Goal: Task Accomplishment & Management: Complete application form

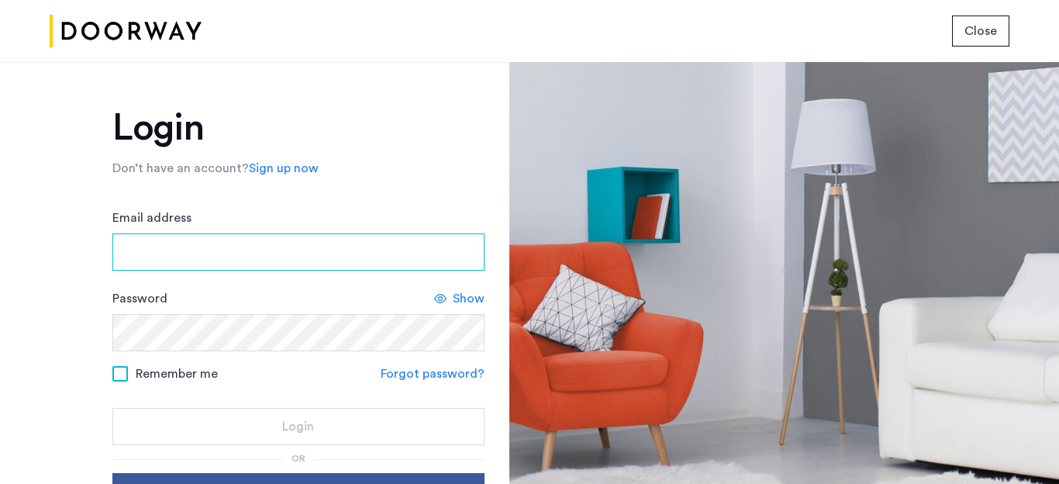
click at [256, 243] on input "Email address" at bounding box center [298, 251] width 372 height 37
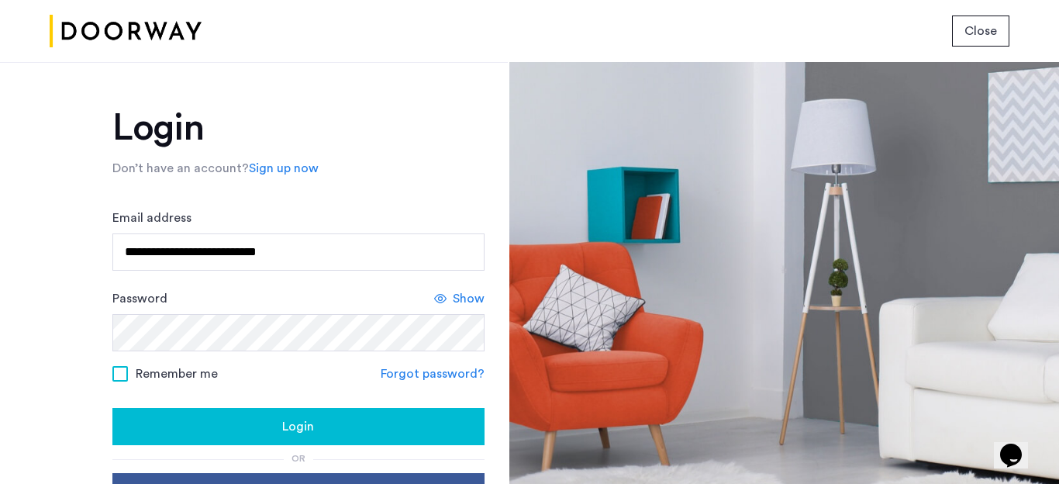
click at [472, 298] on span "Show" at bounding box center [469, 298] width 32 height 19
click at [472, 298] on span "Hide" at bounding box center [471, 298] width 26 height 19
click at [357, 432] on div "Login" at bounding box center [298, 426] width 347 height 19
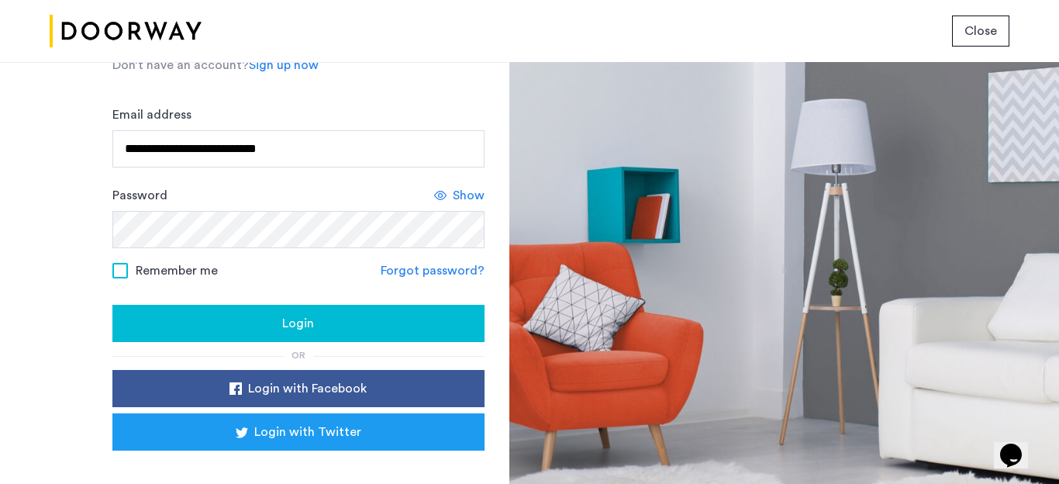
scroll to position [99, 0]
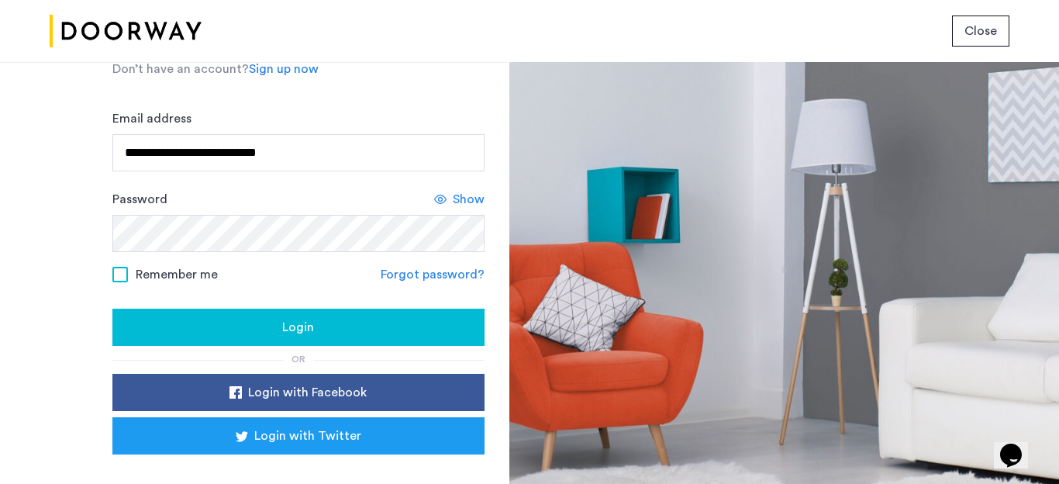
click at [464, 197] on span "Show" at bounding box center [469, 199] width 32 height 19
click at [464, 197] on span "Hide" at bounding box center [471, 199] width 26 height 19
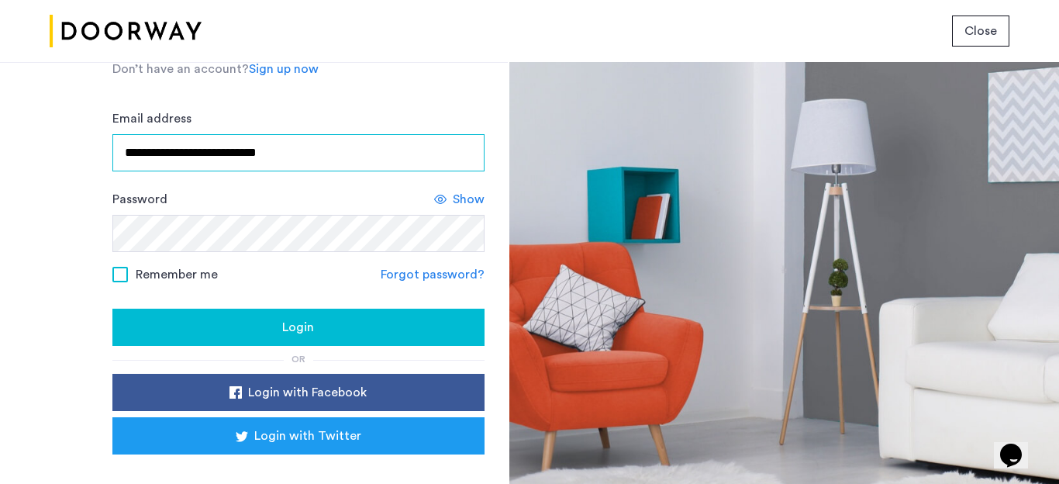
click at [219, 153] on input "**********" at bounding box center [298, 152] width 372 height 37
type input "**********"
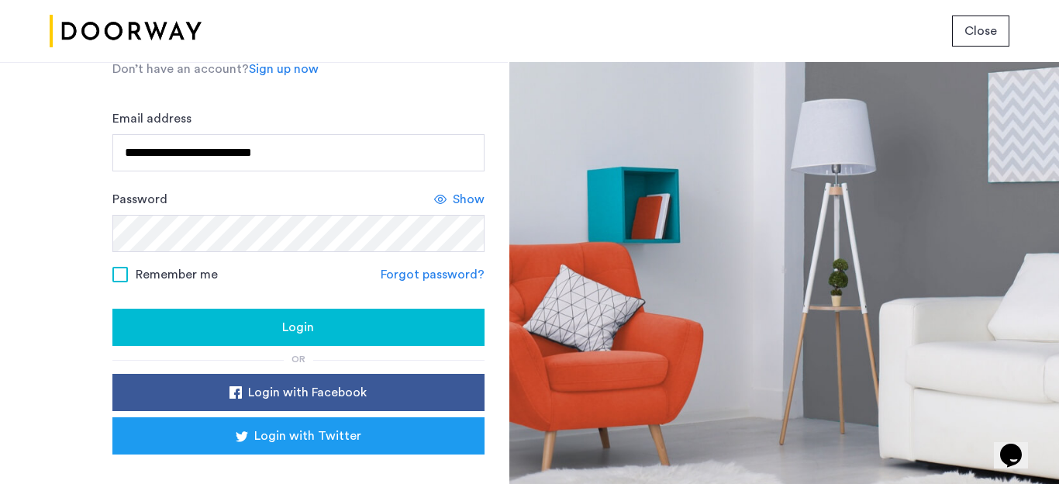
click at [287, 331] on span "Login" at bounding box center [298, 327] width 32 height 19
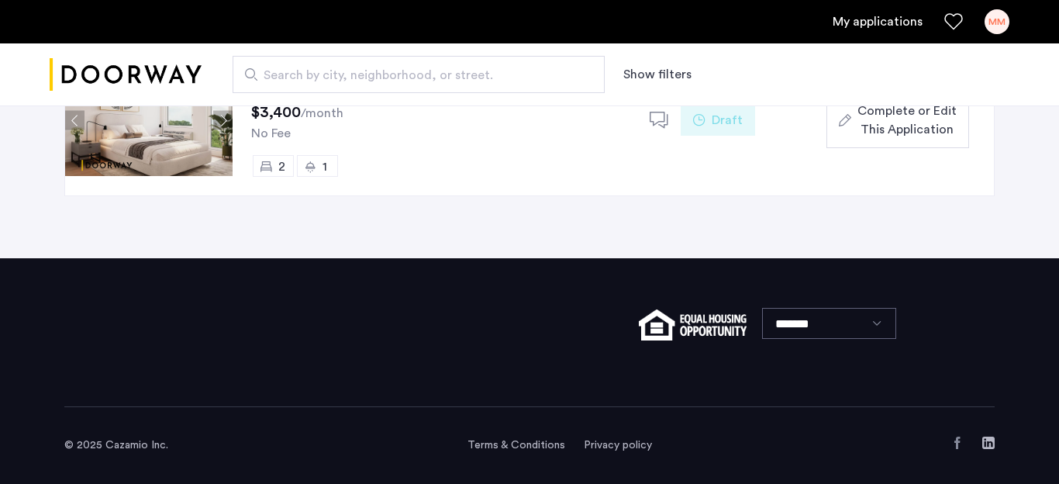
scroll to position [148, 0]
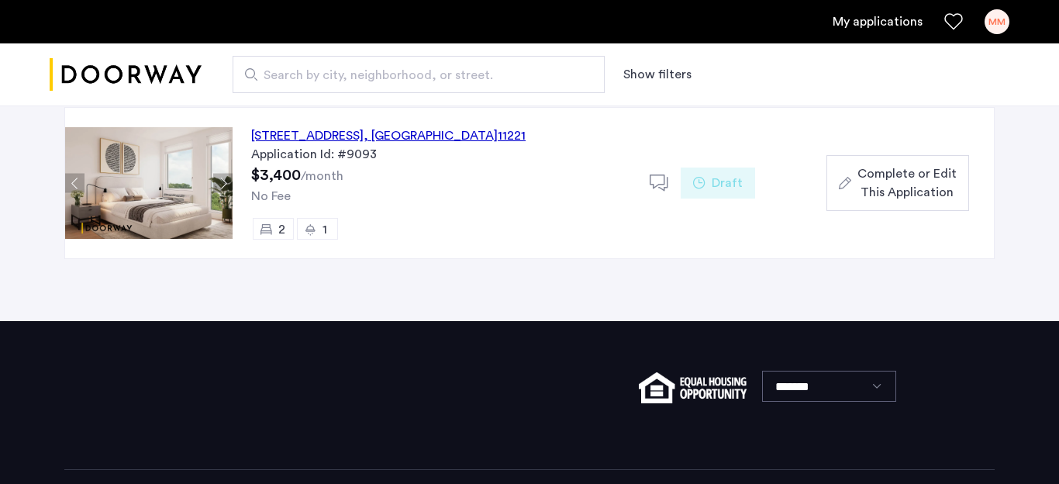
click at [911, 191] on span "Complete or Edit This Application" at bounding box center [906, 182] width 99 height 37
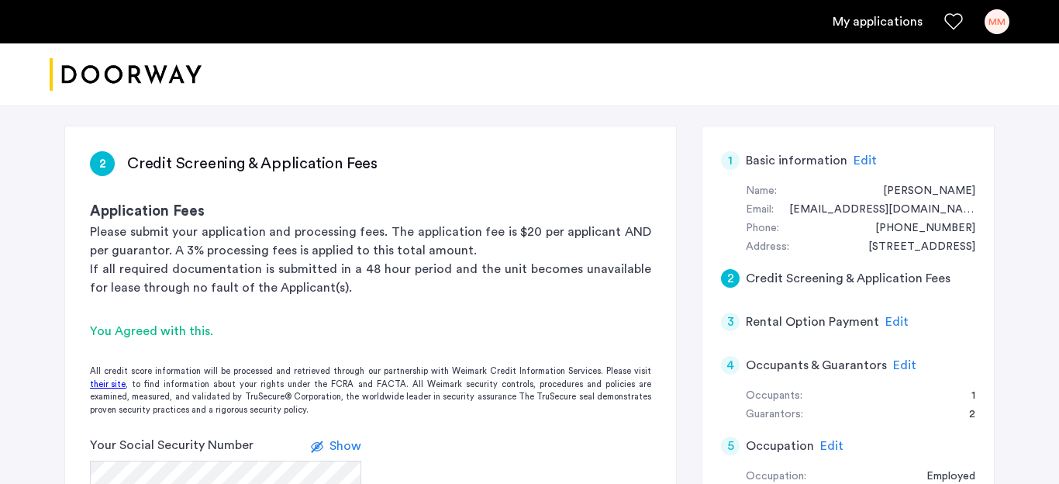
scroll to position [78, 0]
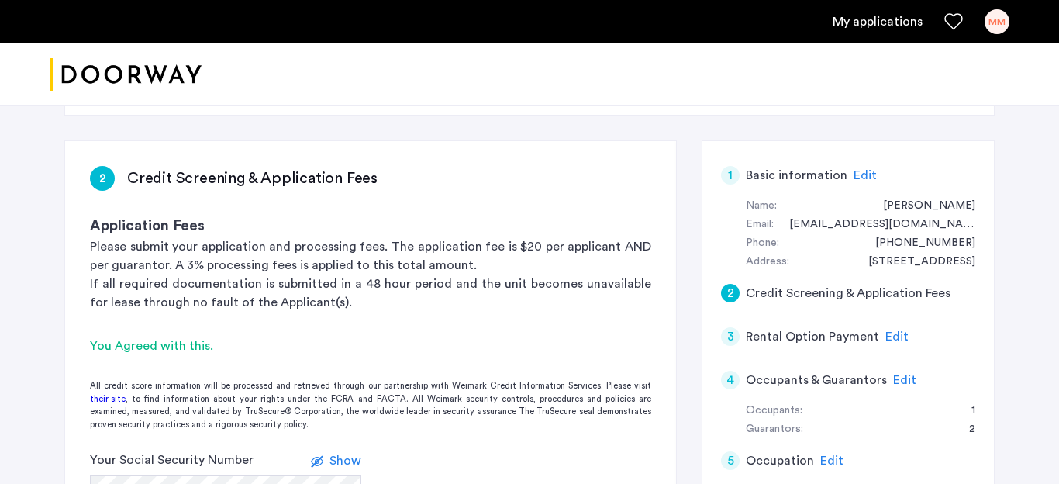
click at [729, 293] on div "2" at bounding box center [730, 293] width 19 height 19
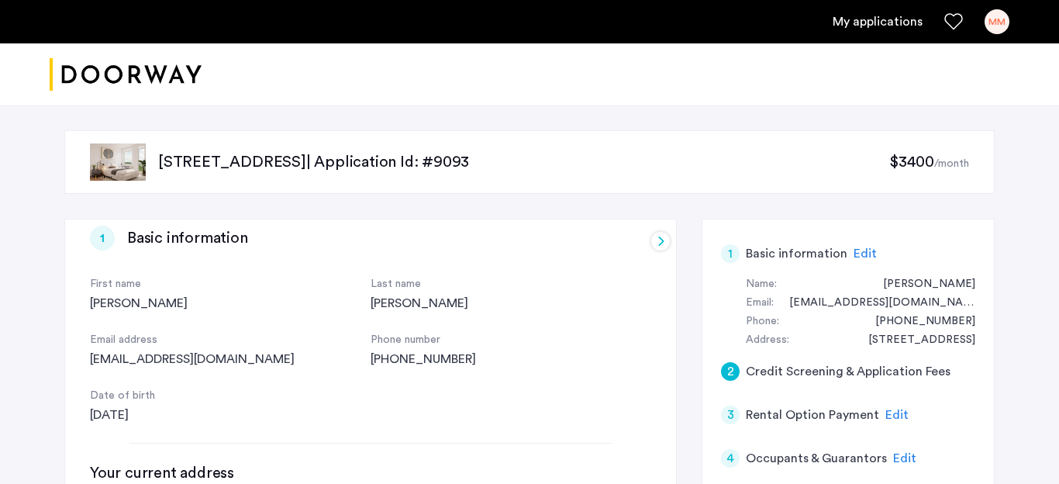
scroll to position [89, 0]
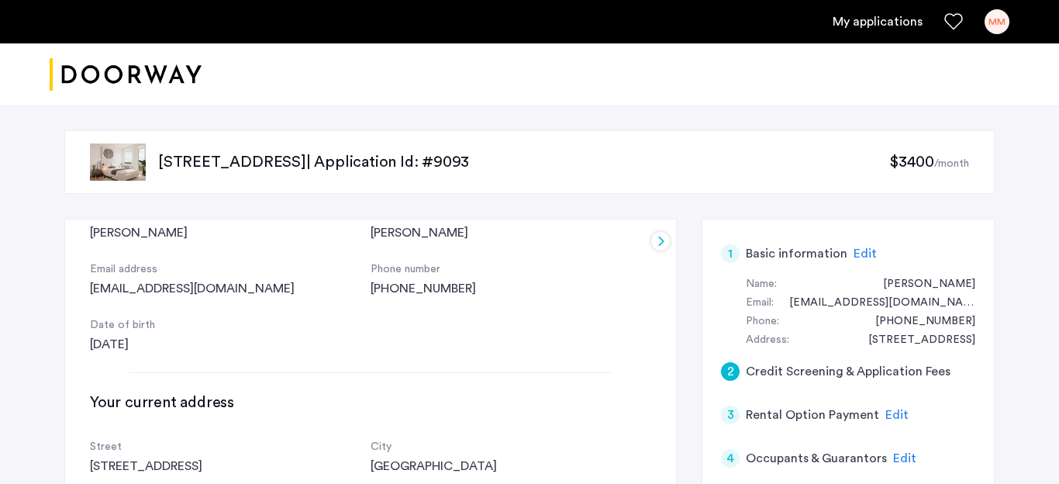
click at [188, 288] on div "[EMAIL_ADDRESS][DOMAIN_NAME]" at bounding box center [230, 288] width 281 height 19
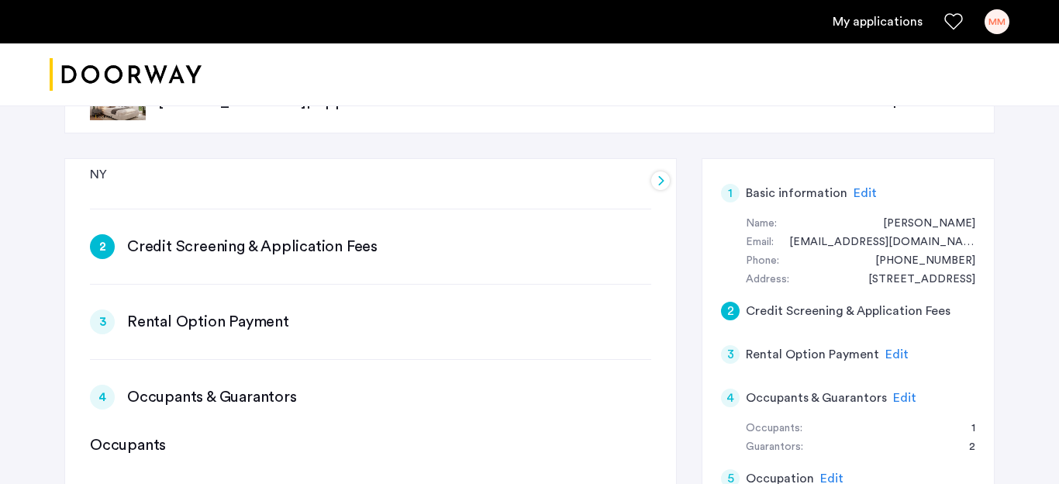
scroll to position [429, 0]
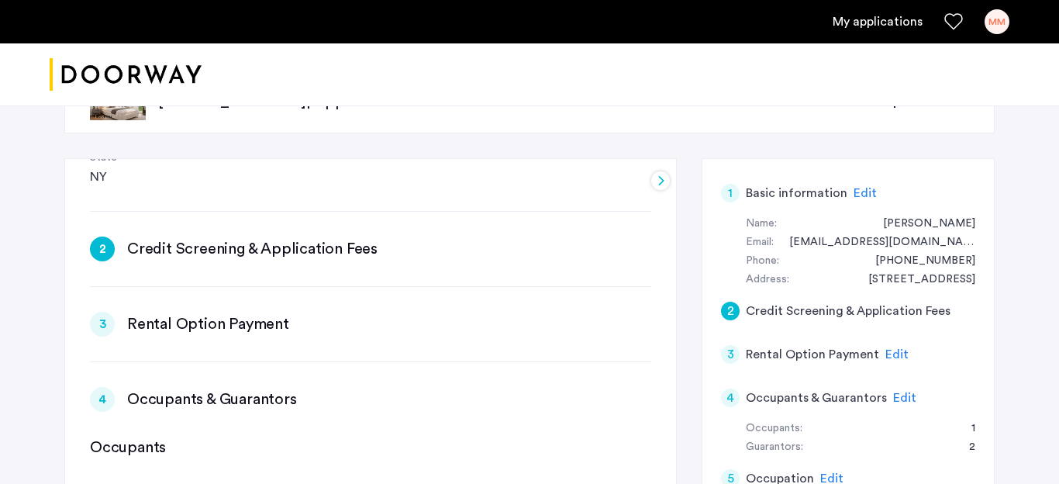
click at [167, 248] on h3 "Credit Screening & Application Fees" at bounding box center [252, 249] width 250 height 22
click at [97, 246] on div "2" at bounding box center [102, 248] width 25 height 25
click at [103, 249] on div "2" at bounding box center [102, 248] width 25 height 25
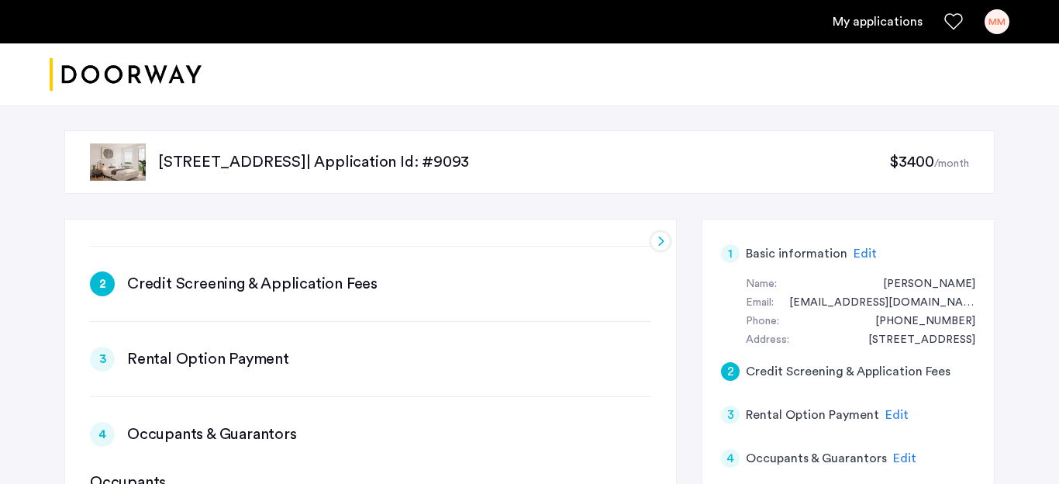
scroll to position [436, 0]
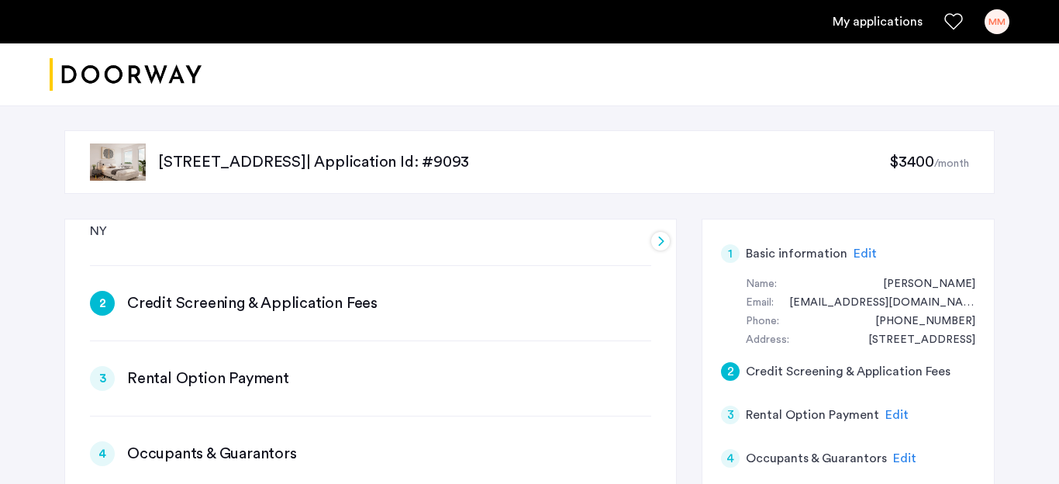
click at [244, 303] on h3 "Credit Screening & Application Fees" at bounding box center [252, 303] width 250 height 22
click at [105, 309] on div "2" at bounding box center [102, 303] width 25 height 25
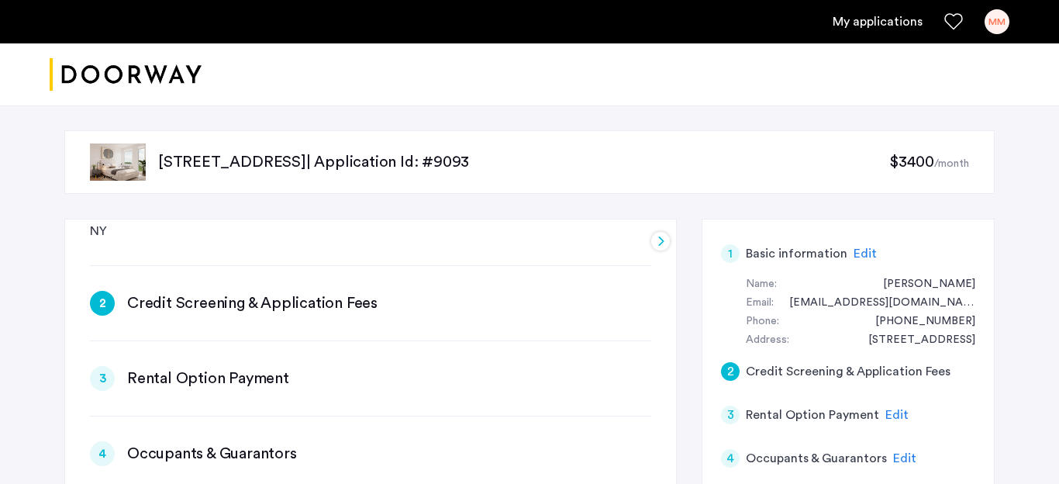
click at [150, 378] on h3 "Rental Option Payment" at bounding box center [208, 378] width 162 height 22
click at [354, 295] on h3 "Credit Screening & Application Fees" at bounding box center [252, 303] width 250 height 22
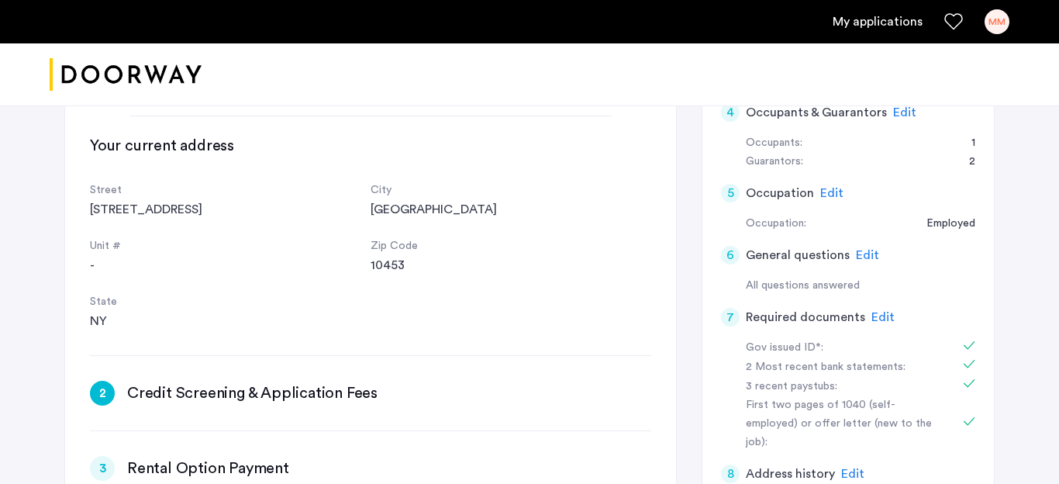
scroll to position [145, 0]
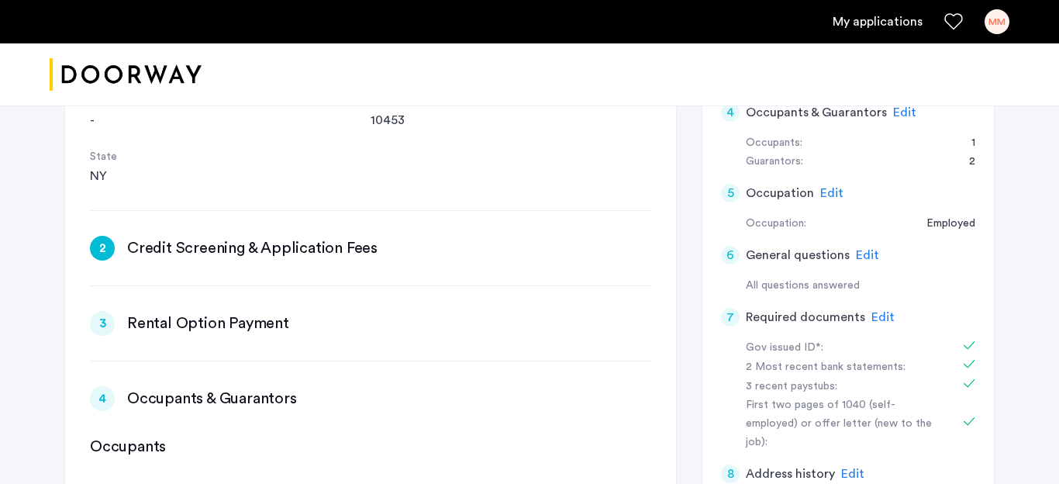
click at [97, 255] on div "2" at bounding box center [102, 248] width 25 height 25
click at [112, 245] on div "2" at bounding box center [102, 248] width 25 height 25
click at [325, 253] on h3 "Credit Screening & Application Fees" at bounding box center [252, 248] width 250 height 22
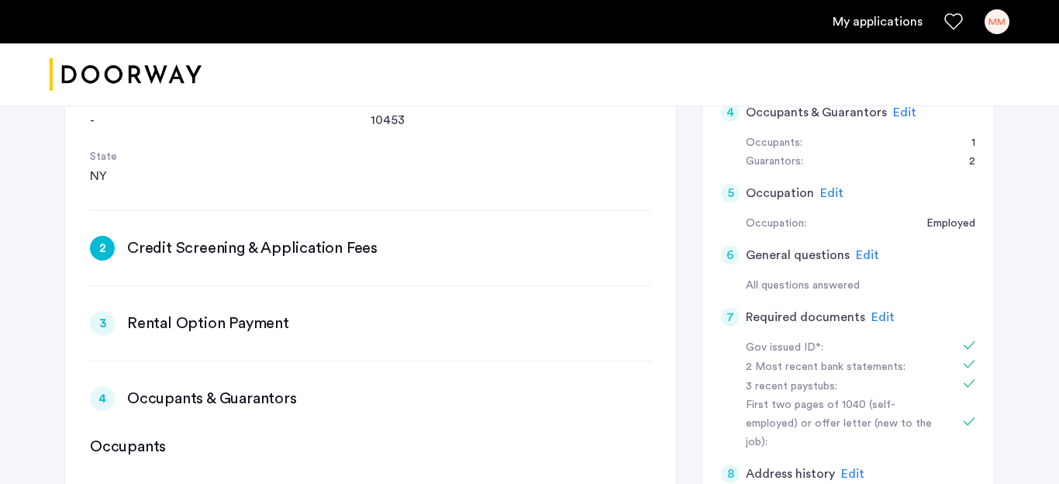
click at [495, 248] on div "2 Credit Screening & Application Fees Edit" at bounding box center [370, 248] width 561 height 25
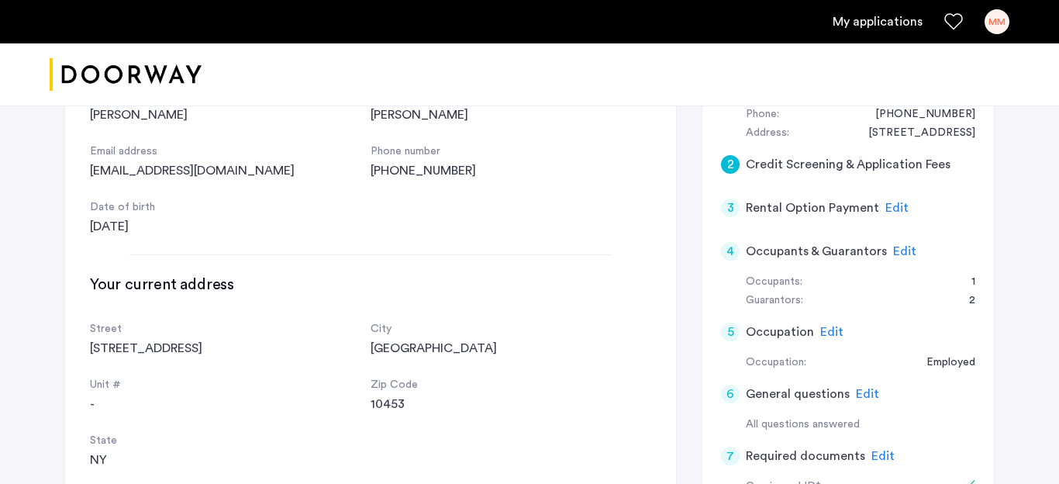
scroll to position [153, 0]
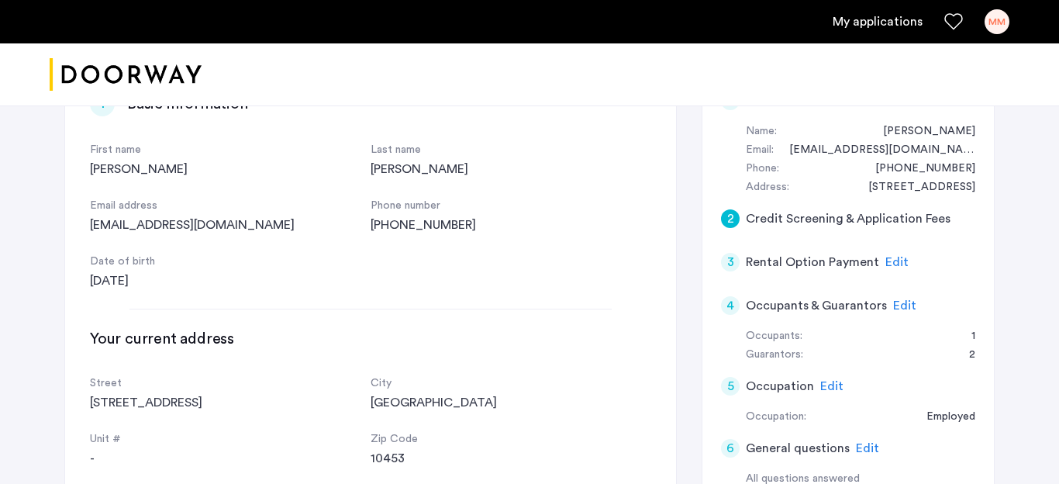
click at [940, 219] on h5 "Credit Screening & Application Fees" at bounding box center [848, 218] width 205 height 19
click at [726, 222] on div "2" at bounding box center [730, 218] width 19 height 19
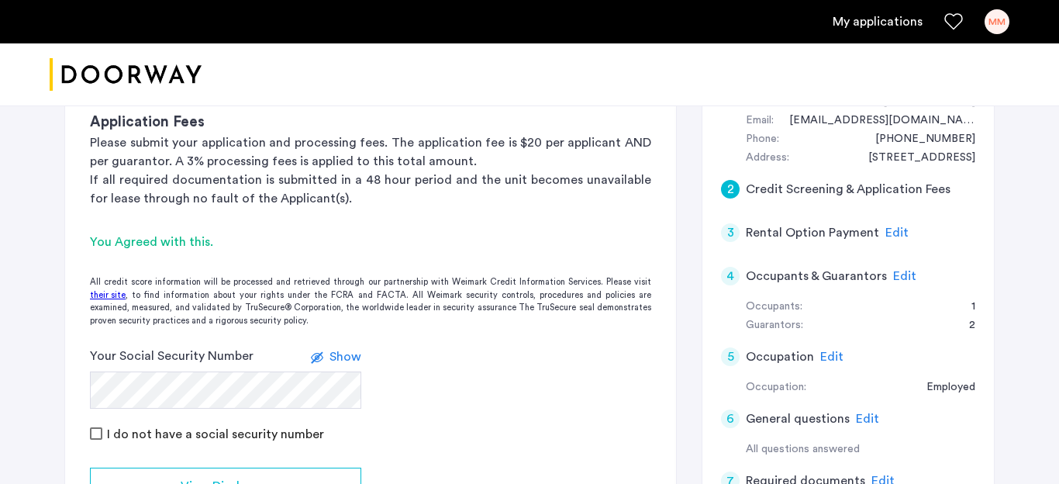
scroll to position [183, 0]
click at [160, 243] on div "You Agreed with this." at bounding box center [370, 241] width 561 height 19
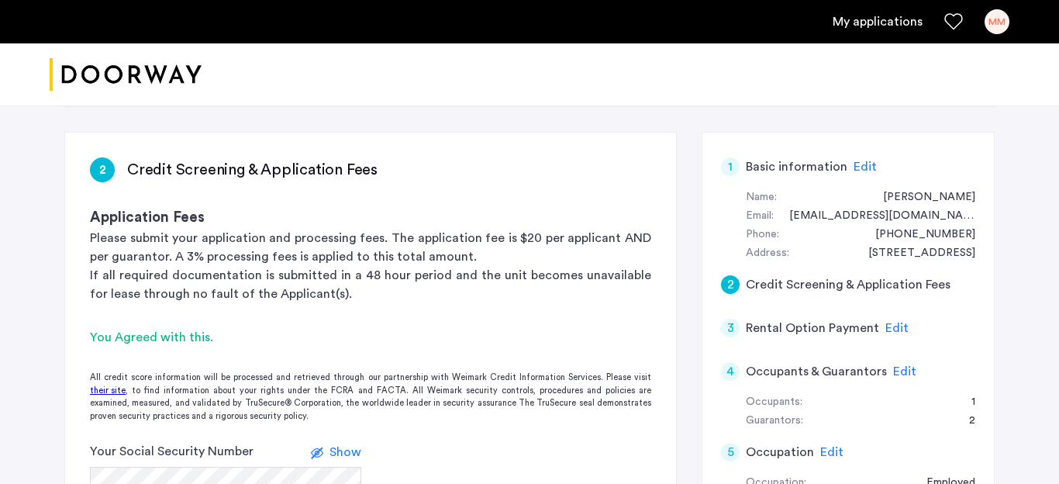
scroll to position [0, 0]
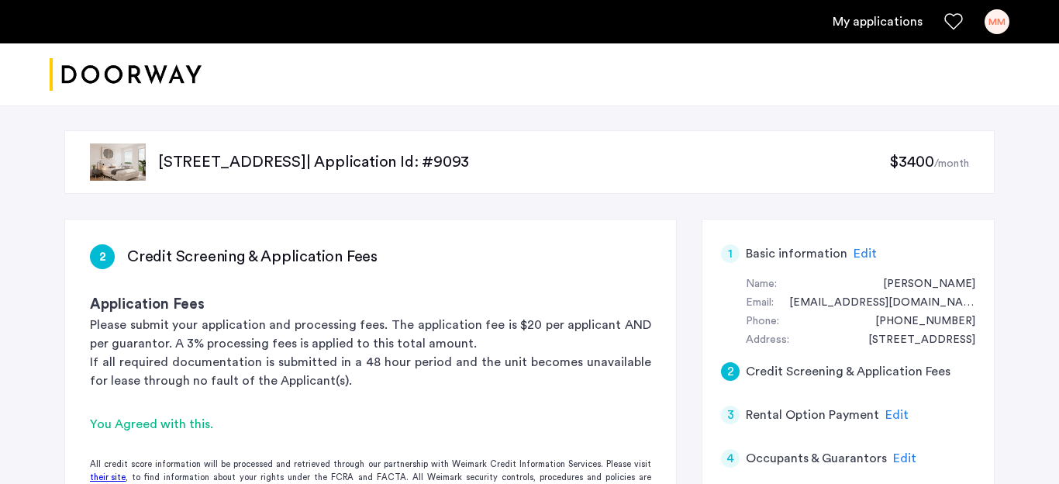
click at [1003, 21] on div "MM" at bounding box center [997, 21] width 25 height 25
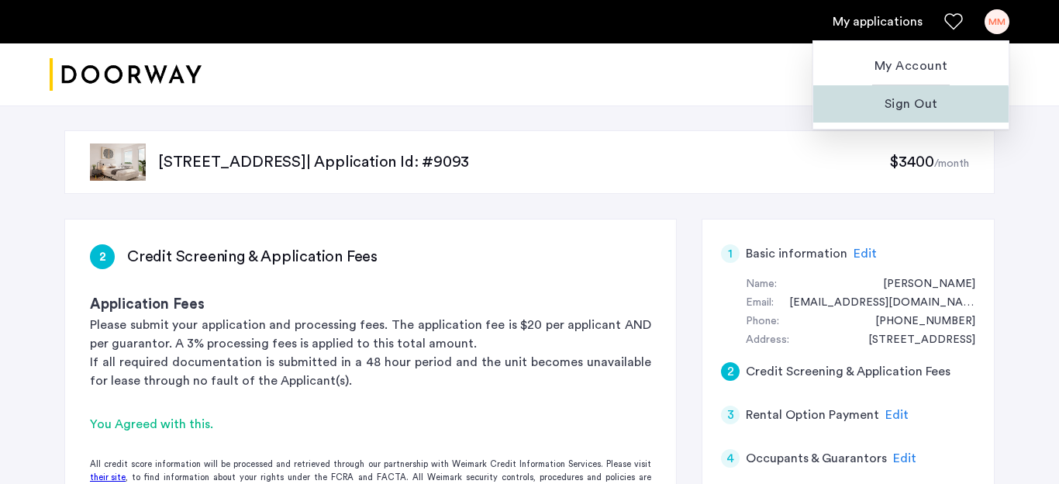
click at [898, 113] on button "Sign Out" at bounding box center [910, 103] width 195 height 37
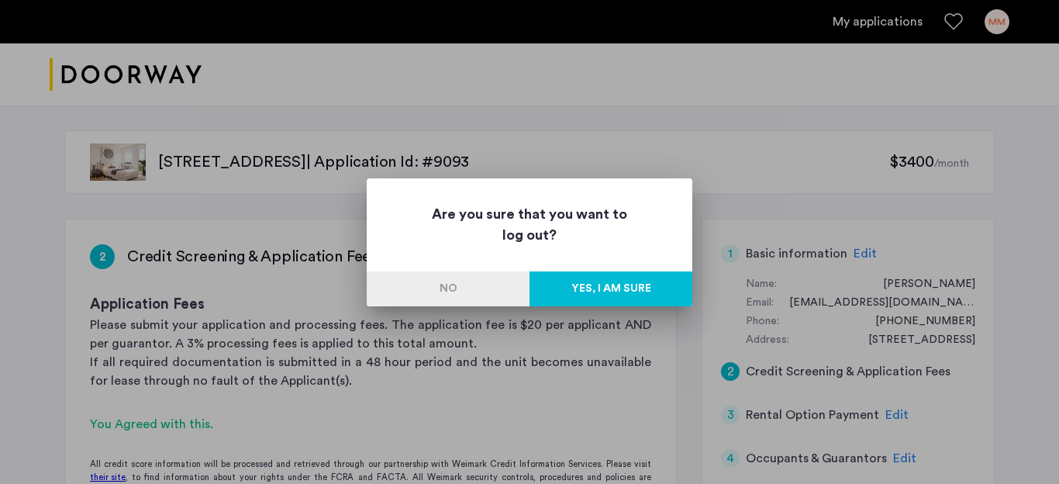
click at [585, 291] on button "Yes, I am sure" at bounding box center [610, 288] width 163 height 35
